Goal: Task Accomplishment & Management: Manage account settings

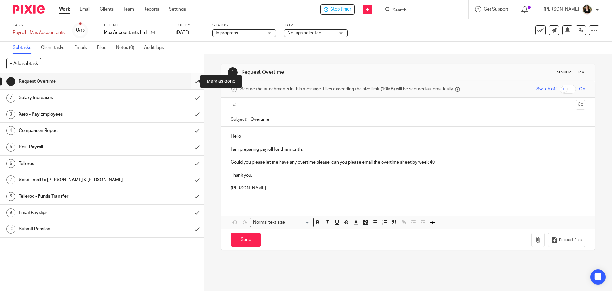
click at [187, 84] on input "submit" at bounding box center [102, 81] width 204 height 16
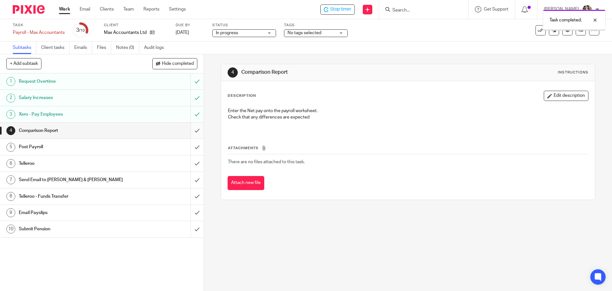
click at [191, 131] on input "submit" at bounding box center [102, 130] width 204 height 16
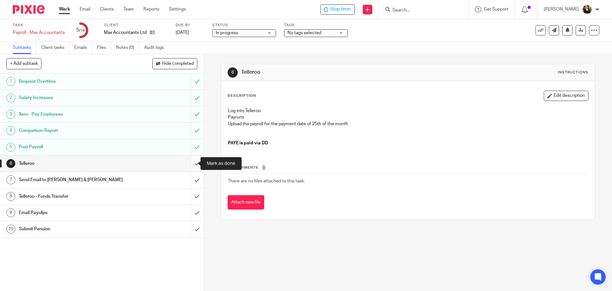
click at [192, 164] on input "submit" at bounding box center [102, 163] width 204 height 16
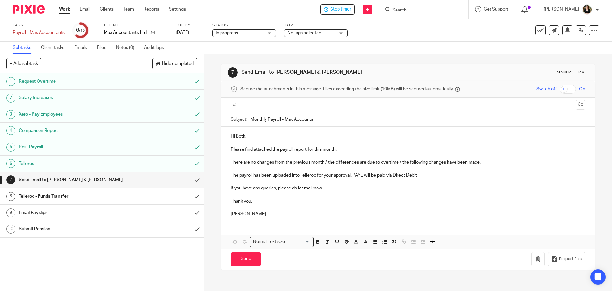
click at [250, 103] on input "text" at bounding box center [408, 104] width 330 height 7
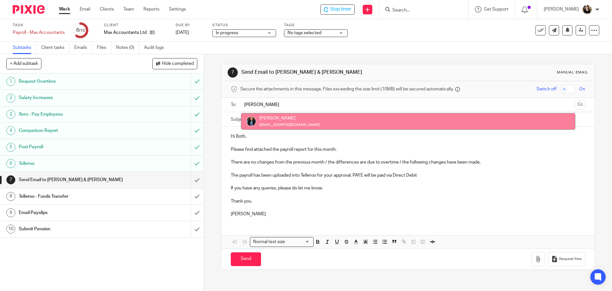
type input "martin"
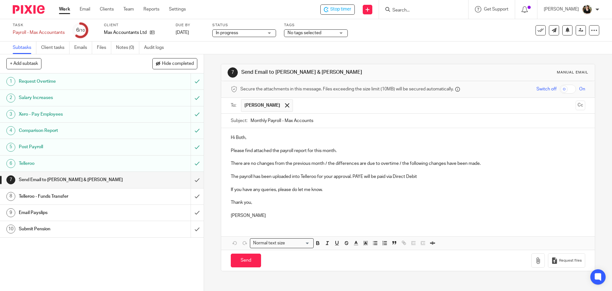
click at [305, 104] on input "text" at bounding box center [434, 105] width 277 height 12
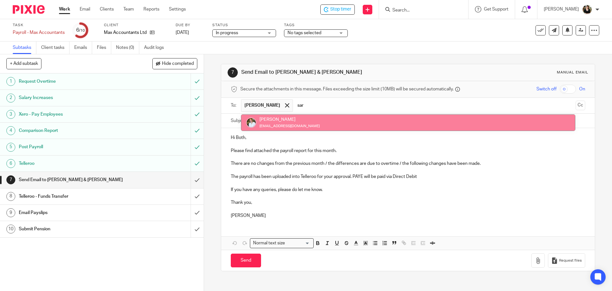
type input "sar"
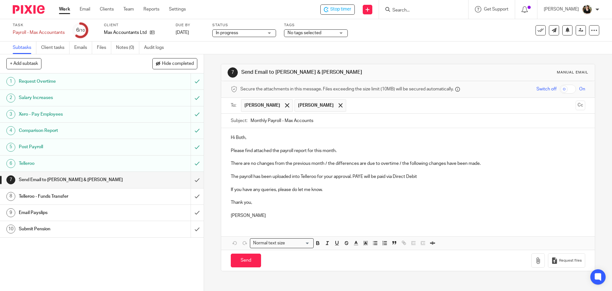
click at [264, 165] on p "There are no changes from the previous month / the differences are due to overt…" at bounding box center [408, 163] width 354 height 6
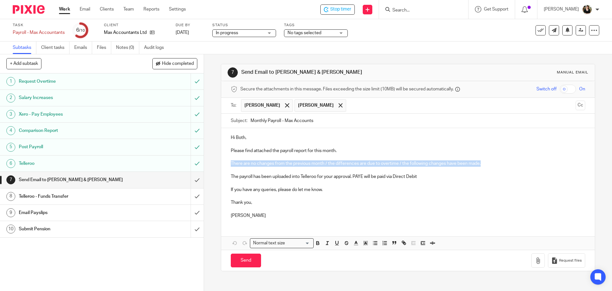
drag, startPoint x: 229, startPoint y: 164, endPoint x: 483, endPoint y: 165, distance: 254.2
click at [483, 165] on div "Hi Both, Please find attached the payroll report for this month. There are no c…" at bounding box center [408, 175] width 374 height 95
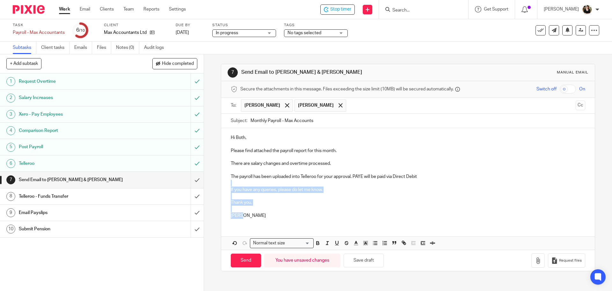
drag, startPoint x: 228, startPoint y: 184, endPoint x: 276, endPoint y: 227, distance: 64.8
click at [276, 227] on div "Hi Both, Please find attached the payroll report for this month. There are sala…" at bounding box center [408, 189] width 374 height 122
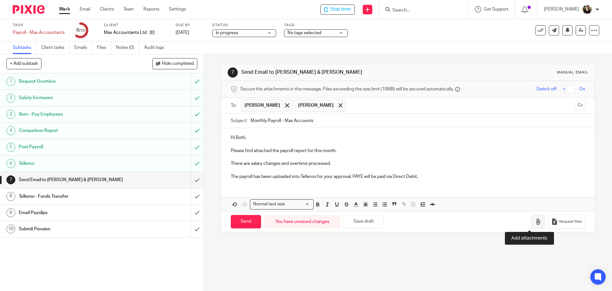
click at [535, 221] on icon "button" at bounding box center [538, 221] width 6 height 6
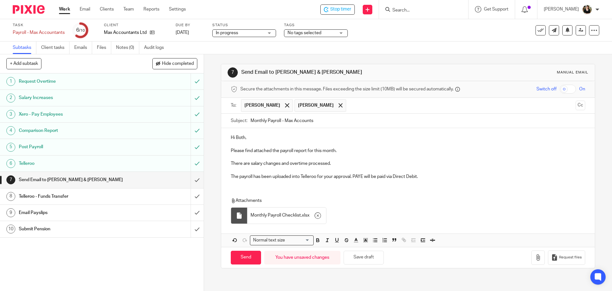
click at [426, 175] on p "The payroll has been uploaded into Telleroo for your approval. PAYE will be pai…" at bounding box center [408, 176] width 354 height 6
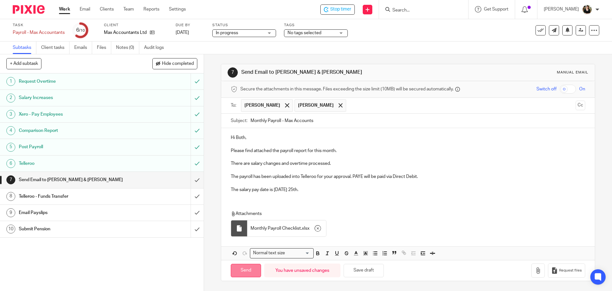
click at [250, 267] on input "Send" at bounding box center [246, 270] width 30 height 14
type input "Sent"
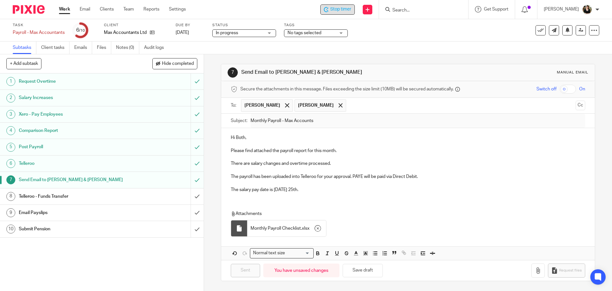
click at [348, 11] on span "Stop timer" at bounding box center [340, 9] width 21 height 7
click at [411, 11] on input "Search" at bounding box center [420, 11] width 57 height 6
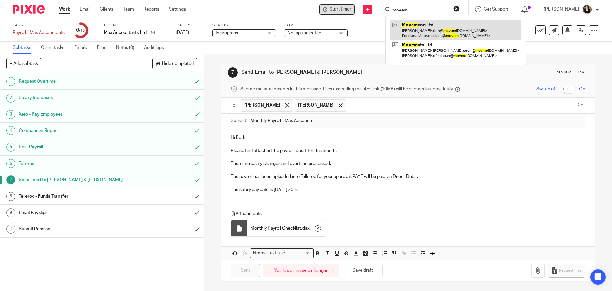
type input "movem"
click at [438, 26] on link at bounding box center [456, 30] width 130 height 20
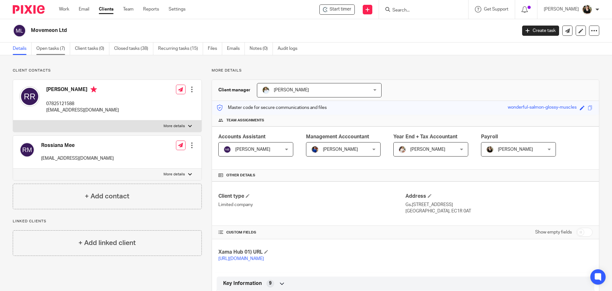
click at [56, 48] on link "Open tasks (7)" at bounding box center [53, 48] width 34 height 12
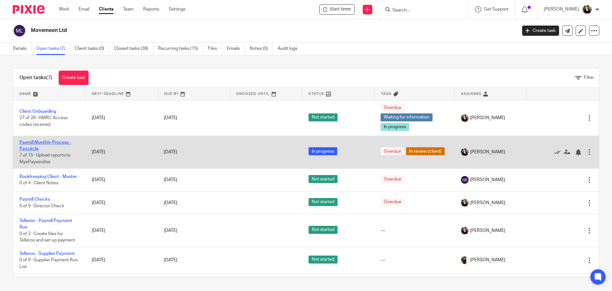
click at [51, 141] on link "Payroll Monthly Process - Paycircle" at bounding box center [45, 145] width 52 height 11
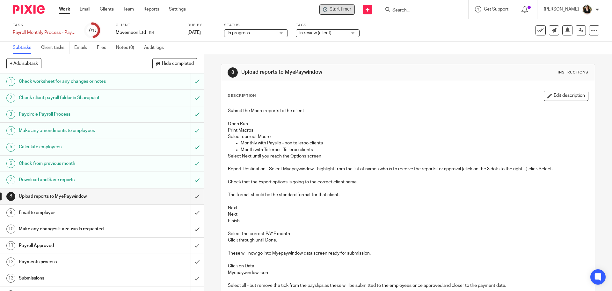
click at [348, 10] on span "Start timer" at bounding box center [341, 9] width 22 height 7
click at [336, 10] on span "Start timer" at bounding box center [341, 9] width 22 height 7
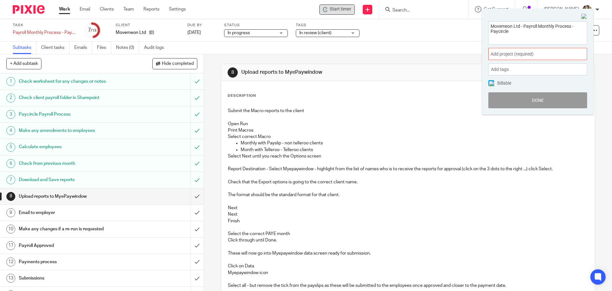
click at [509, 51] on span "Add project (required) :" at bounding box center [531, 54] width 80 height 7
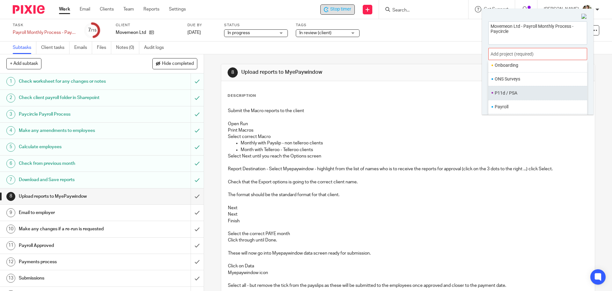
scroll to position [223, 0]
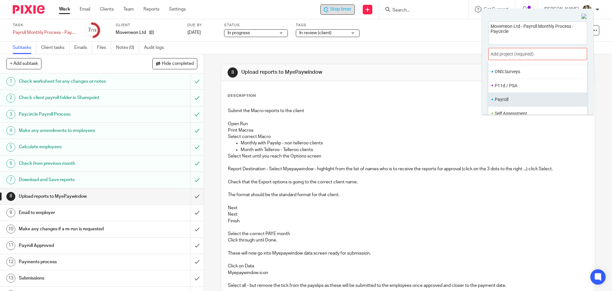
click at [508, 100] on li "Payroll" at bounding box center [536, 99] width 83 height 7
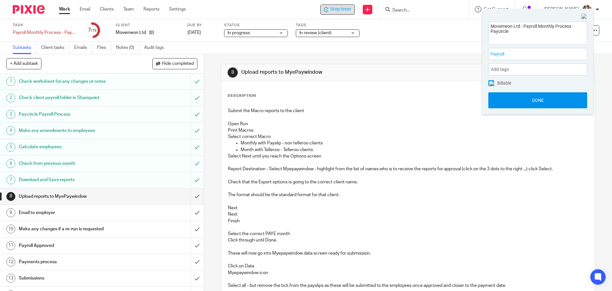
click at [541, 104] on button "Done" at bounding box center [538, 100] width 99 height 16
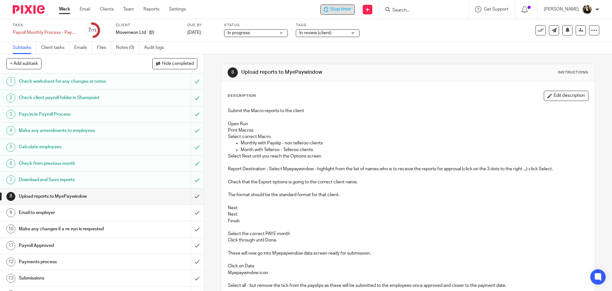
click at [344, 10] on span "Stop timer" at bounding box center [340, 9] width 21 height 7
click at [191, 196] on input "submit" at bounding box center [102, 196] width 204 height 16
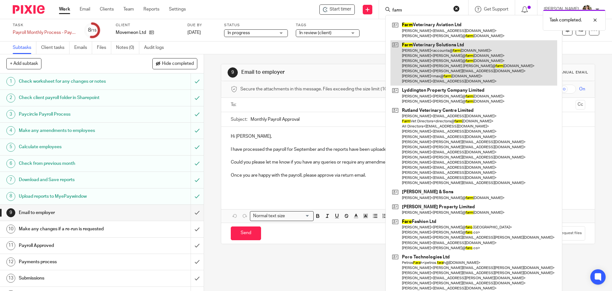
type input "farm"
click at [420, 50] on link at bounding box center [474, 63] width 167 height 46
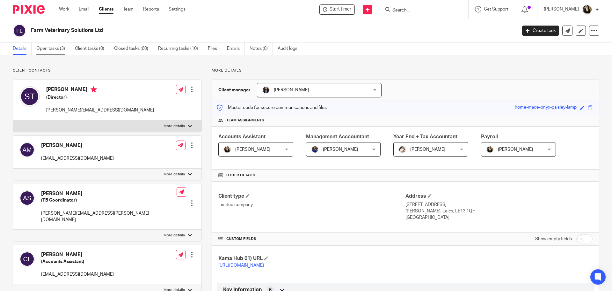
click at [53, 49] on link "Open tasks (3)" at bounding box center [53, 48] width 34 height 12
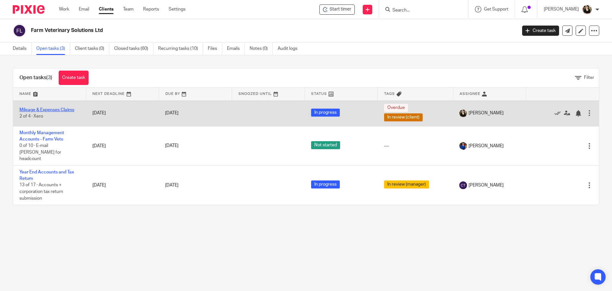
click at [48, 110] on link "Mileage & Expenses Claims" at bounding box center [46, 110] width 55 height 4
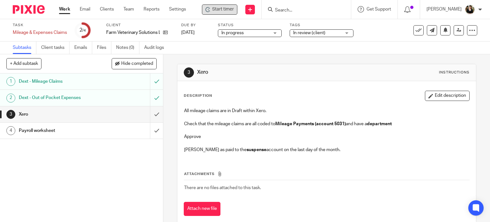
click at [228, 5] on div "Start timer" at bounding box center [219, 9] width 35 height 10
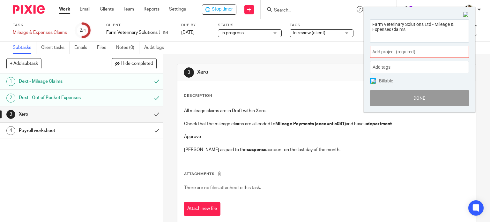
click at [434, 51] on span "Add project (required) :" at bounding box center [412, 51] width 80 height 7
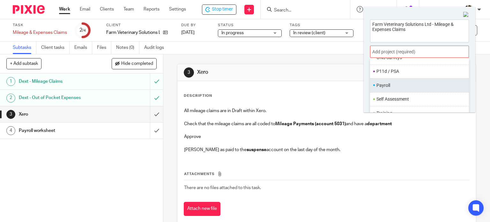
scroll to position [239, 0]
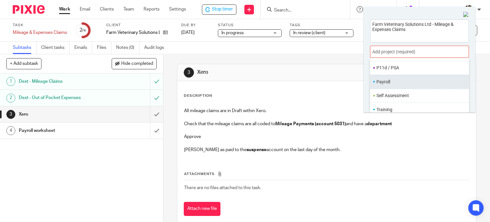
click at [390, 84] on li "Payroll" at bounding box center [417, 81] width 83 height 7
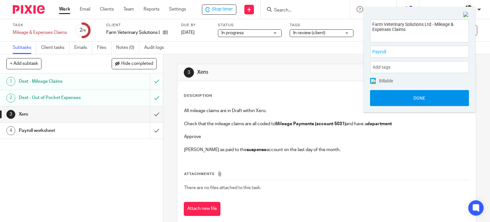
click at [436, 97] on button "Done" at bounding box center [419, 98] width 99 height 16
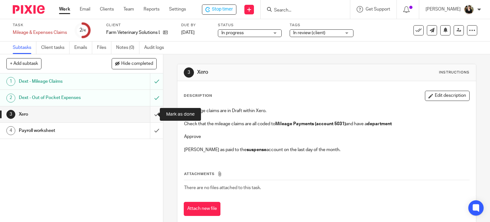
click at [151, 112] on input "submit" at bounding box center [81, 114] width 163 height 16
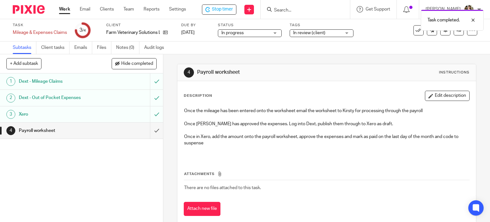
click at [151, 131] on input "submit" at bounding box center [81, 130] width 163 height 16
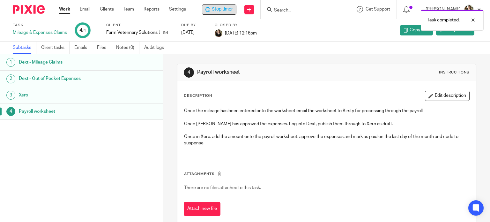
click at [214, 10] on span "Stop timer" at bounding box center [222, 9] width 21 height 7
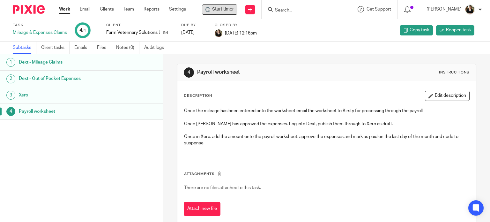
click at [297, 9] on input "Search" at bounding box center [302, 11] width 57 height 6
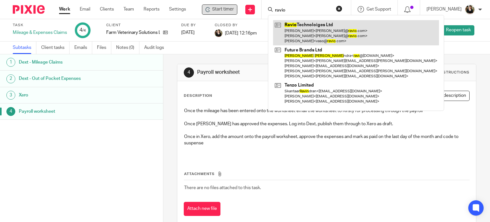
type input "ravio"
click at [293, 28] on link at bounding box center [356, 32] width 166 height 25
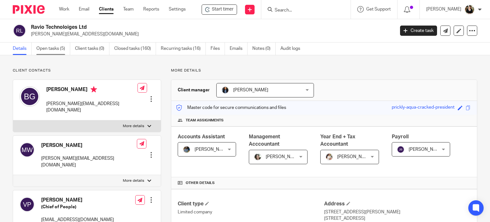
click at [48, 49] on link "Open tasks (5)" at bounding box center [53, 48] width 34 height 12
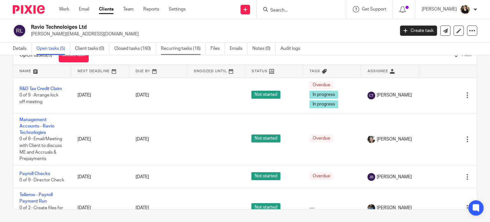
click at [187, 51] on link "Recurring tasks (16)" at bounding box center [183, 48] width 45 height 12
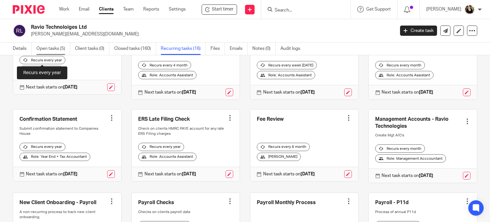
scroll to position [64, 0]
click at [58, 53] on link "Open tasks (5)" at bounding box center [53, 48] width 34 height 12
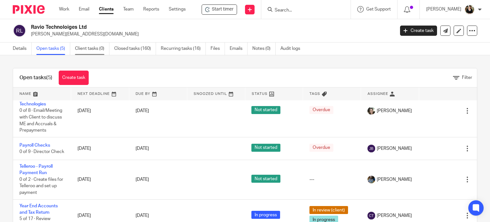
click at [86, 48] on link "Client tasks (0)" at bounding box center [92, 48] width 34 height 12
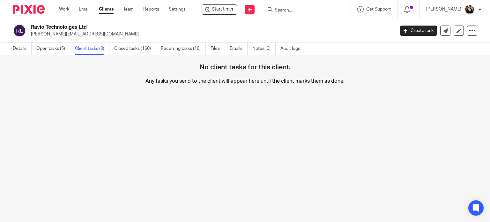
click at [145, 50] on link "Closed tasks (160)" at bounding box center [135, 48] width 42 height 12
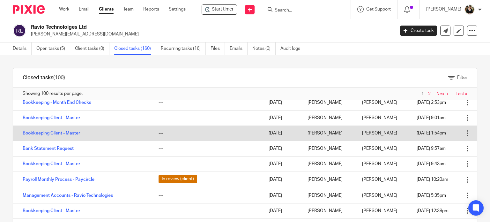
scroll to position [64, 0]
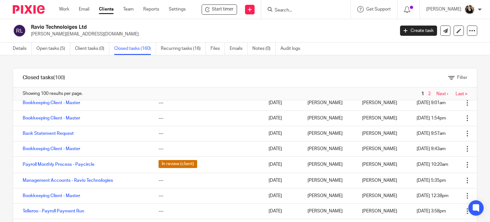
click at [188, 41] on div "Ravio Technoloiges Ltd becky@ravio.com Create task Update from Companies House …" at bounding box center [245, 30] width 490 height 23
click at [187, 48] on link "Recurring tasks (16)" at bounding box center [183, 48] width 45 height 12
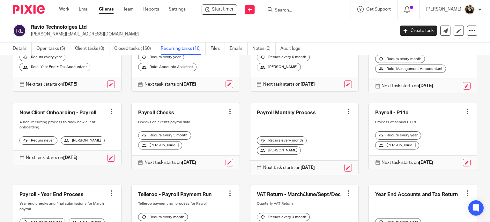
scroll to position [159, 0]
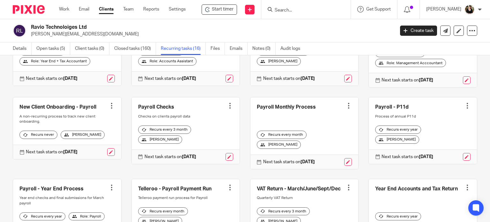
click at [345, 109] on div at bounding box center [348, 105] width 6 height 6
click at [322, 155] on span "Cancel schedule" at bounding box center [317, 155] width 33 height 4
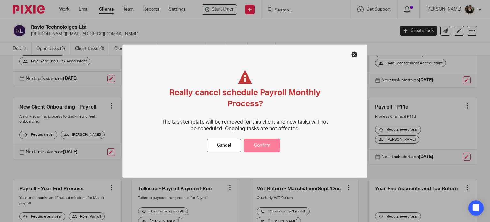
click at [265, 143] on button "Confirm" at bounding box center [262, 145] width 36 height 14
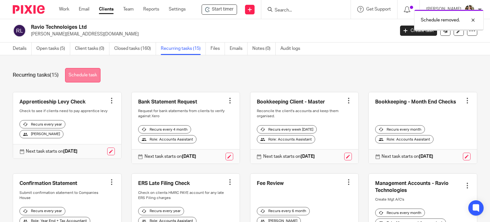
click at [92, 82] on link "Schedule task" at bounding box center [82, 75] width 35 height 14
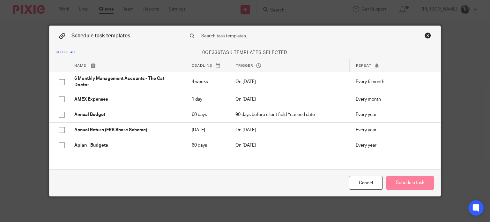
click at [228, 34] on input "text" at bounding box center [301, 36] width 201 height 7
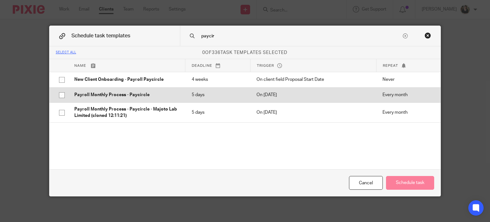
type input "paycir"
click at [79, 94] on p "Payroll Monthly Process - Paycircle" at bounding box center [126, 95] width 105 height 6
checkbox input "true"
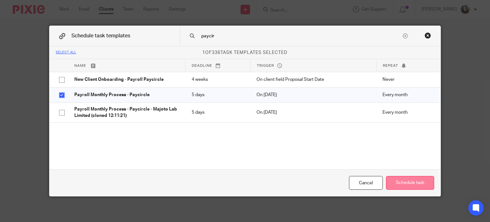
click at [404, 181] on button "Schedule task" at bounding box center [410, 183] width 48 height 14
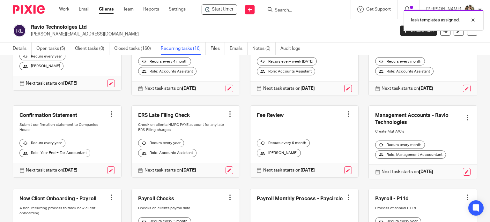
scroll to position [128, 0]
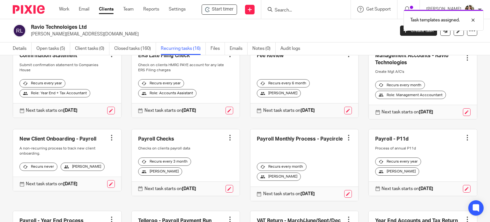
click at [345, 141] on div at bounding box center [348, 137] width 6 height 6
click at [325, 168] on link "Clone template" at bounding box center [318, 170] width 51 height 9
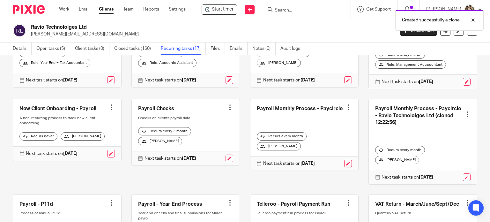
scroll to position [159, 0]
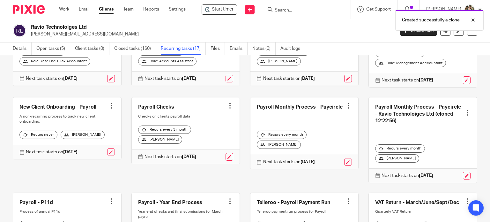
click at [345, 109] on div at bounding box center [348, 105] width 6 height 6
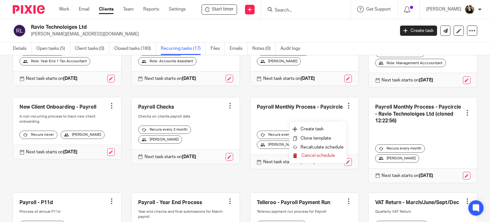
click at [312, 155] on span "Cancel schedule" at bounding box center [317, 155] width 33 height 4
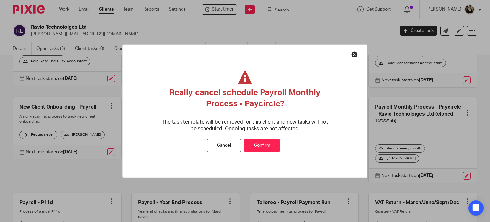
drag, startPoint x: 263, startPoint y: 145, endPoint x: 268, endPoint y: 144, distance: 5.1
click at [263, 145] on button "Confirm" at bounding box center [262, 145] width 36 height 14
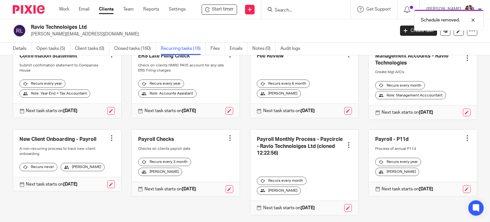
scroll to position [128, 0]
click at [327, 148] on link at bounding box center [304, 171] width 108 height 85
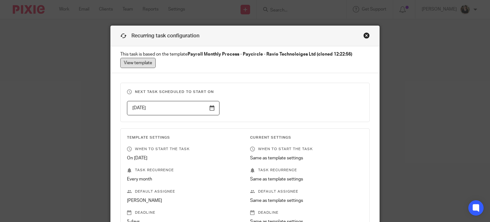
click at [143, 58] on link "View template" at bounding box center [137, 63] width 35 height 10
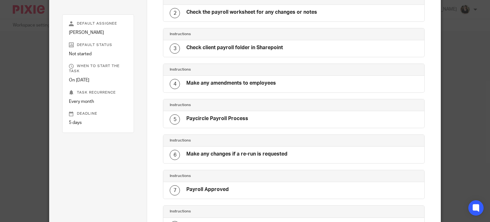
scroll to position [191, 0]
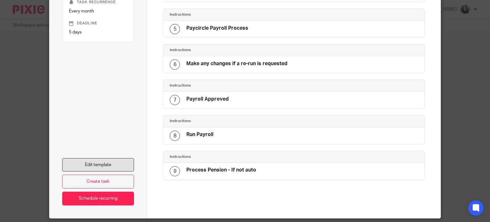
click at [92, 164] on link "Edit template" at bounding box center [98, 165] width 72 height 14
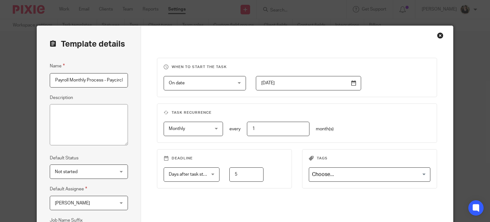
scroll to position [0, 88]
click at [78, 79] on input "Payroll Monthly Process - Paycircle - Ravio Technoloiges Ltd (cloned 12:22:56)" at bounding box center [89, 80] width 78 height 14
type input "Payroll Monthly Process - Paycircle - Ravio"
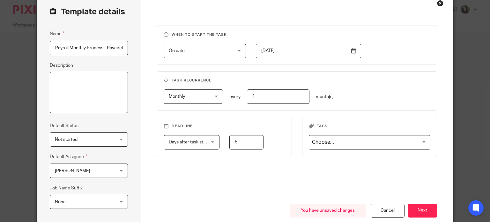
scroll to position [96, 0]
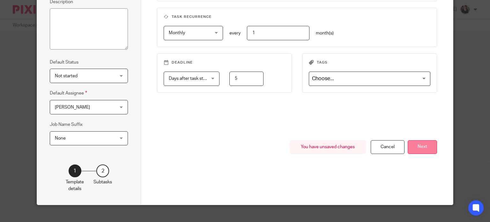
drag, startPoint x: 405, startPoint y: 150, endPoint x: 413, endPoint y: 150, distance: 8.6
click at [413, 150] on div "You have unsaved changes Cancel Next" at bounding box center [297, 172] width 280 height 64
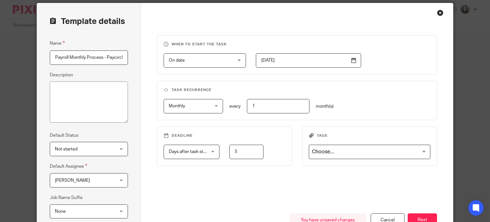
scroll to position [0, 0]
